Goal: Information Seeking & Learning: Learn about a topic

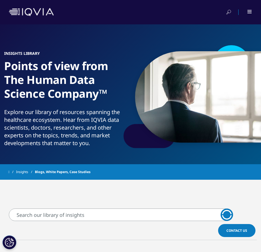
click at [251, 13] on span at bounding box center [249, 13] width 4 height 1
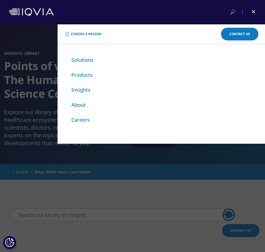
click at [251, 13] on div at bounding box center [250, 12] width 12 height 6
